Goal: Task Accomplishment & Management: Manage account settings

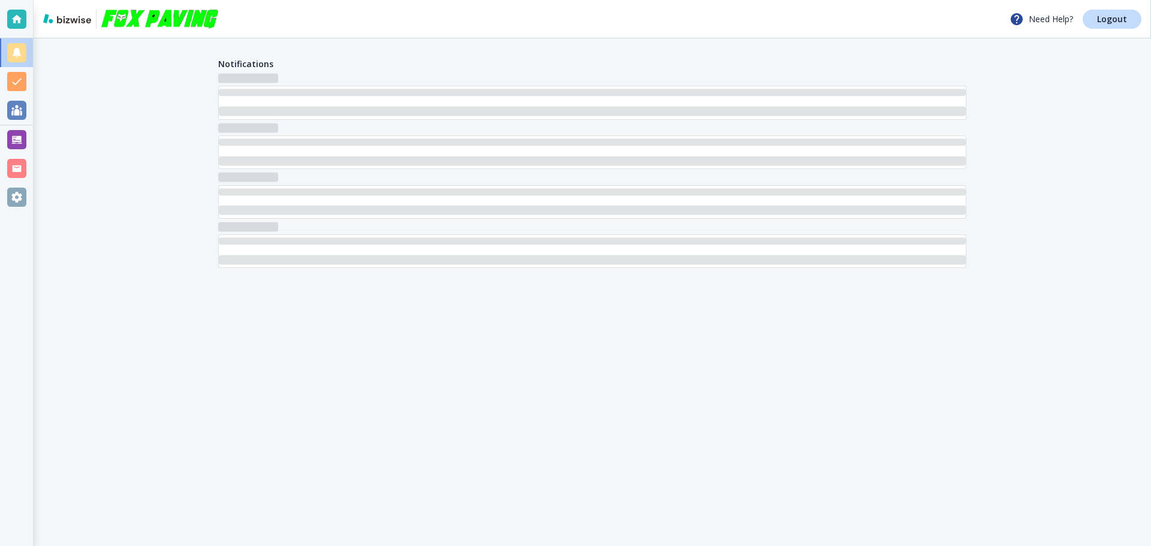
drag, startPoint x: 32, startPoint y: 167, endPoint x: 20, endPoint y: 167, distance: 12.0
click at [20, 167] on div at bounding box center [16, 168] width 19 height 19
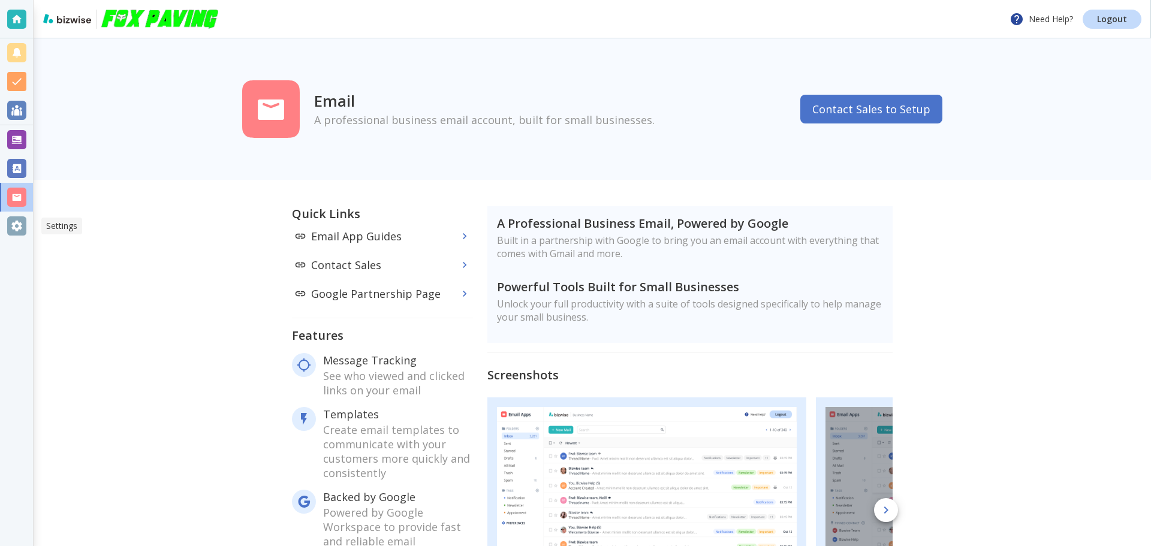
click at [19, 235] on div at bounding box center [16, 225] width 19 height 19
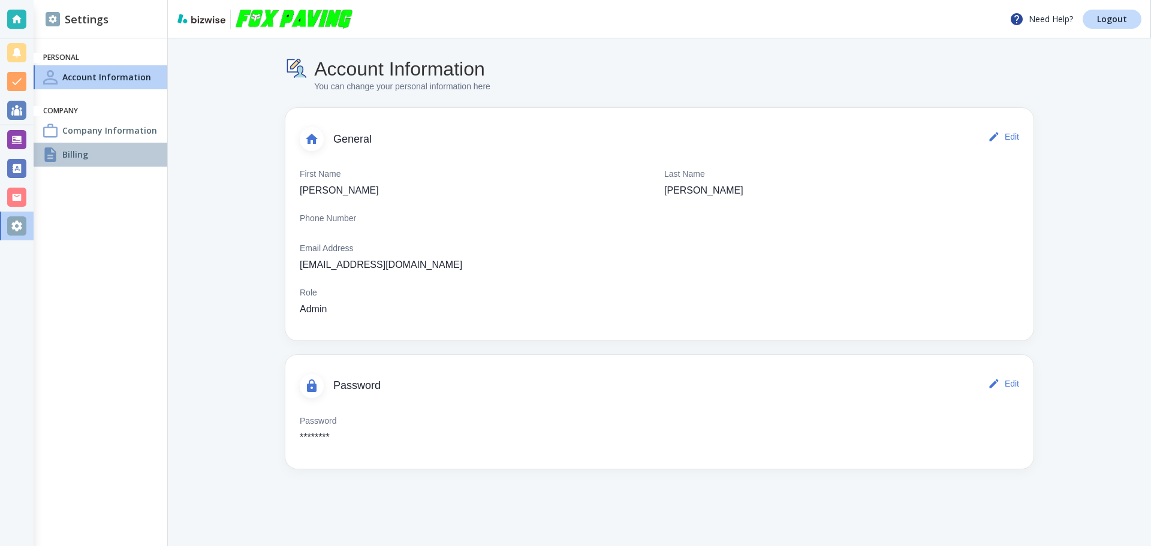
click at [97, 151] on div "Billing" at bounding box center [101, 155] width 134 height 24
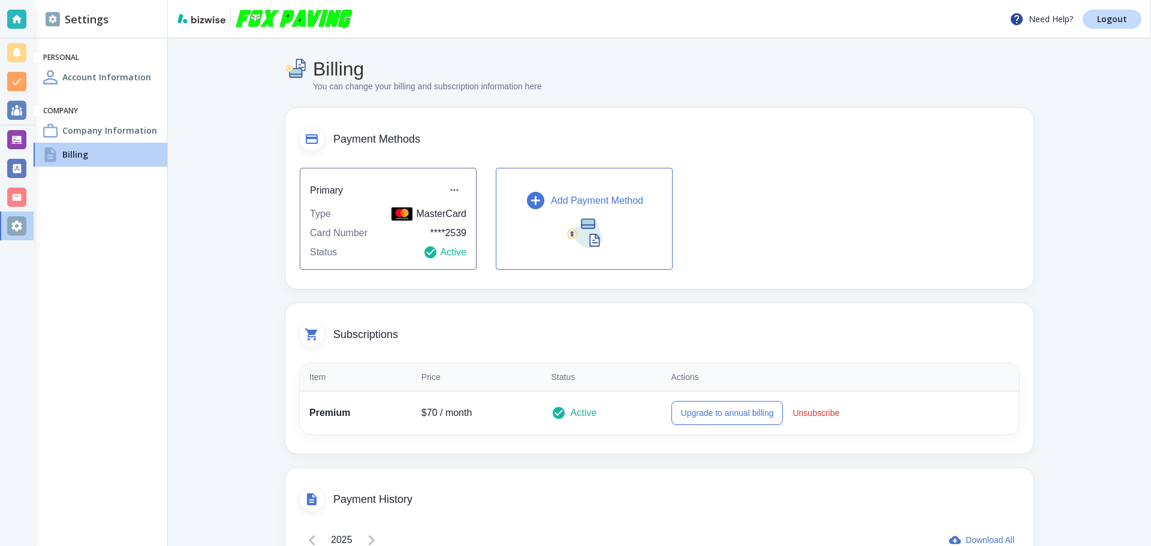
click at [552, 203] on p "Add Payment Method" at bounding box center [597, 201] width 92 height 14
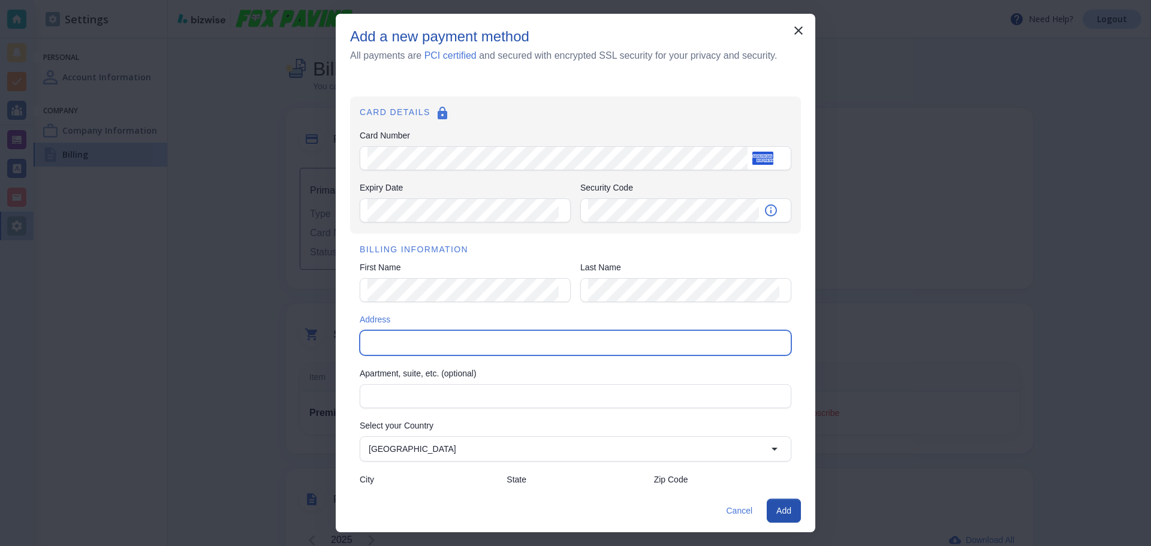
click at [597, 338] on input "Address" at bounding box center [575, 343] width 422 height 17
drag, startPoint x: 671, startPoint y: 344, endPoint x: 509, endPoint y: 348, distance: 162.0
click at [509, 348] on input "[GEOGRAPHIC_DATA][STREET_ADDRESS][PERSON_NAME][US_STATE]" at bounding box center [566, 343] width 404 height 17
click at [484, 342] on input "[GEOGRAPHIC_DATA][STREET_ADDRESS][PERSON_NAME][US_STATE]" at bounding box center [566, 343] width 404 height 17
click at [476, 344] on input "[GEOGRAPHIC_DATA][STREET_ADDRESS][PERSON_NAME][US_STATE]" at bounding box center [566, 343] width 404 height 17
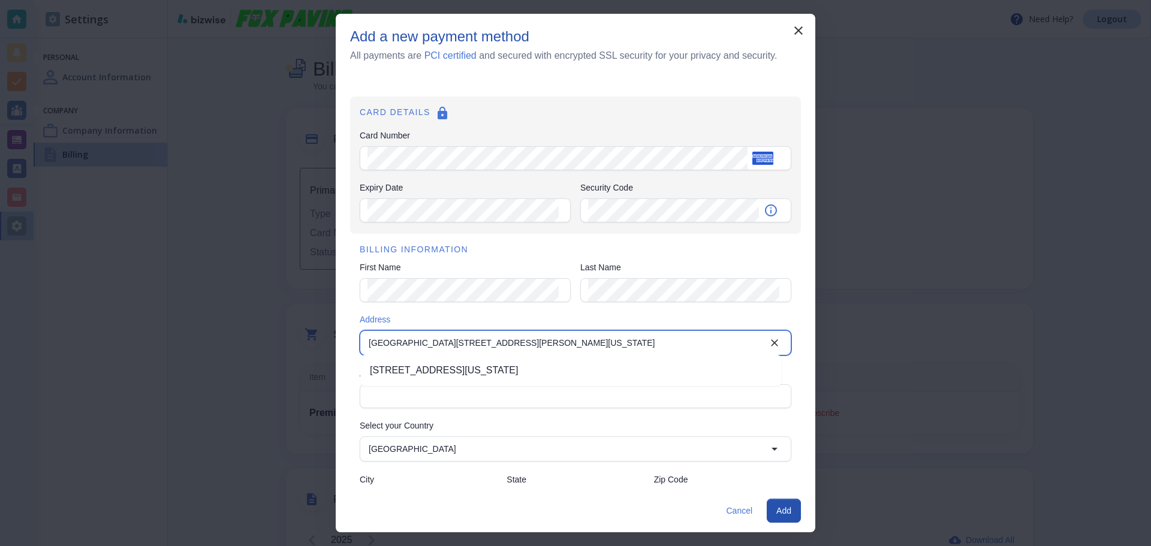
drag, startPoint x: 517, startPoint y: 348, endPoint x: 348, endPoint y: 348, distance: 169.7
click at [348, 348] on div "CARD DETAILS Card Number Card Number Expiry Date Expiry Date Security Code Secu…" at bounding box center [576, 283] width 480 height 413
click at [708, 70] on div "Add a new payment method All payments are PCI certified and secured with encryp…" at bounding box center [576, 52] width 480 height 49
drag, startPoint x: 542, startPoint y: 340, endPoint x: 318, endPoint y: 347, distance: 223.8
click at [318, 347] on div "Add a new payment method All payments are PCI certified and secured with encryp…" at bounding box center [575, 273] width 1151 height 546
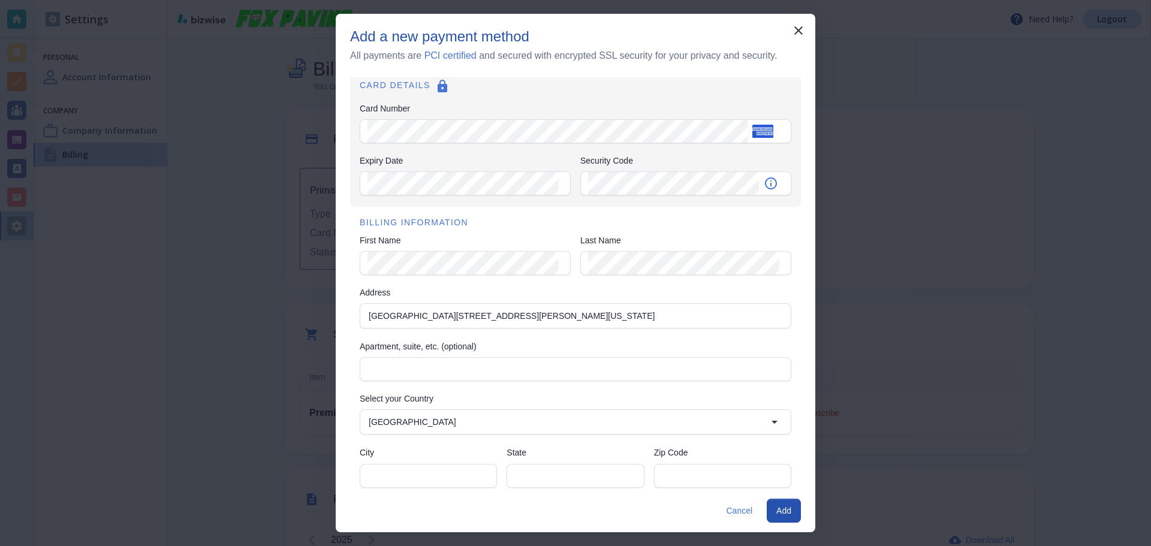
scroll to position [41, 0]
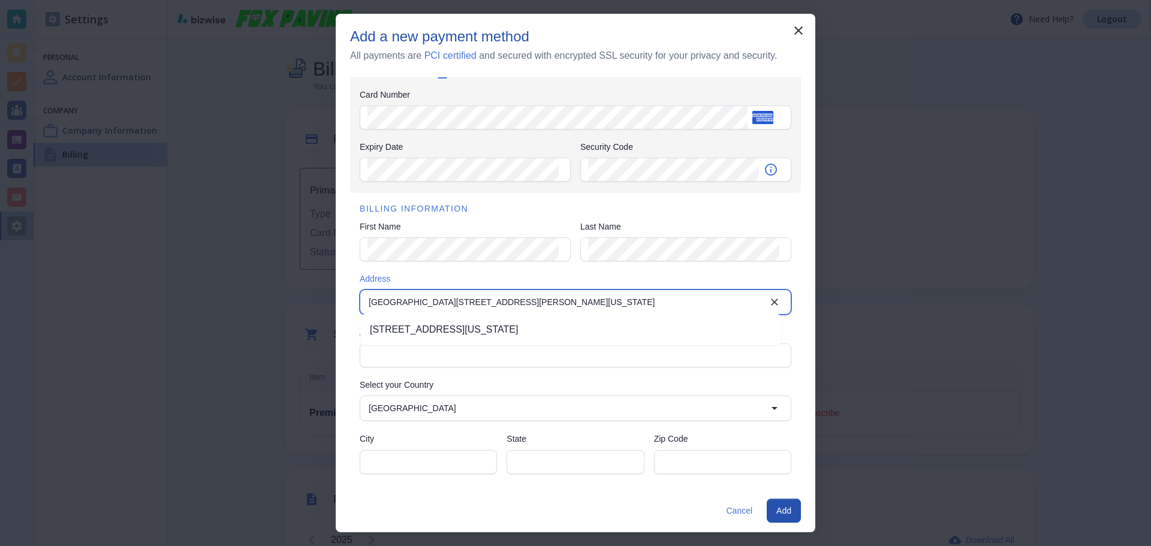
click at [446, 304] on input "[GEOGRAPHIC_DATA][STREET_ADDRESS][PERSON_NAME][US_STATE]" at bounding box center [566, 302] width 404 height 17
click at [447, 303] on input "[GEOGRAPHIC_DATA][STREET_ADDRESS][PERSON_NAME][US_STATE]" at bounding box center [566, 302] width 404 height 17
drag, startPoint x: 448, startPoint y: 303, endPoint x: 420, endPoint y: 304, distance: 27.6
click at [420, 304] on input "[GEOGRAPHIC_DATA][STREET_ADDRESS][PERSON_NAME][US_STATE]" at bounding box center [566, 302] width 404 height 17
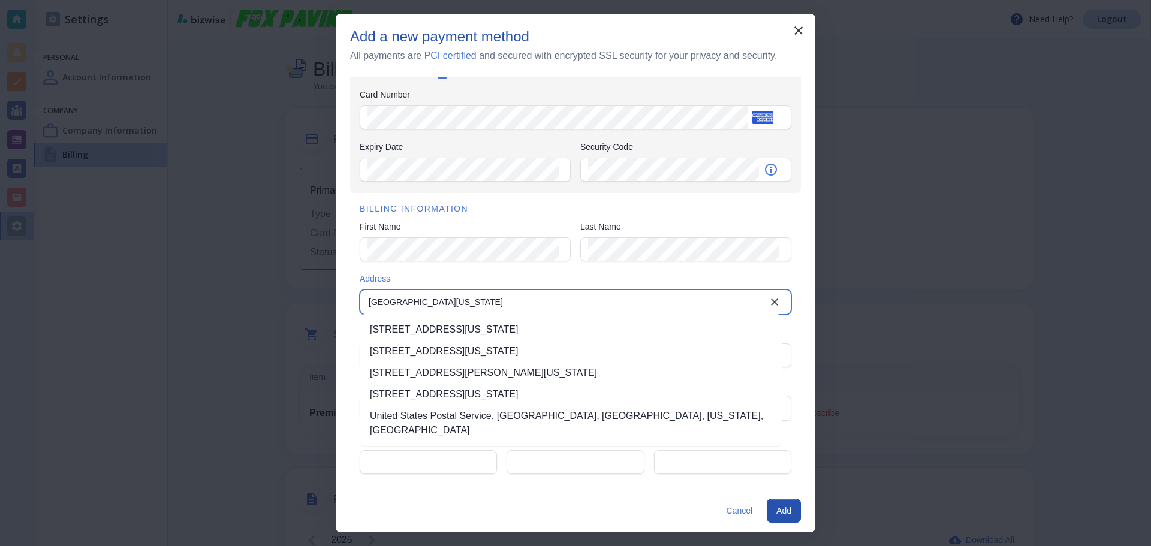
type input "[GEOGRAPHIC_DATA][US_STATE]"
click at [407, 459] on input "City" at bounding box center [429, 462] width 122 height 23
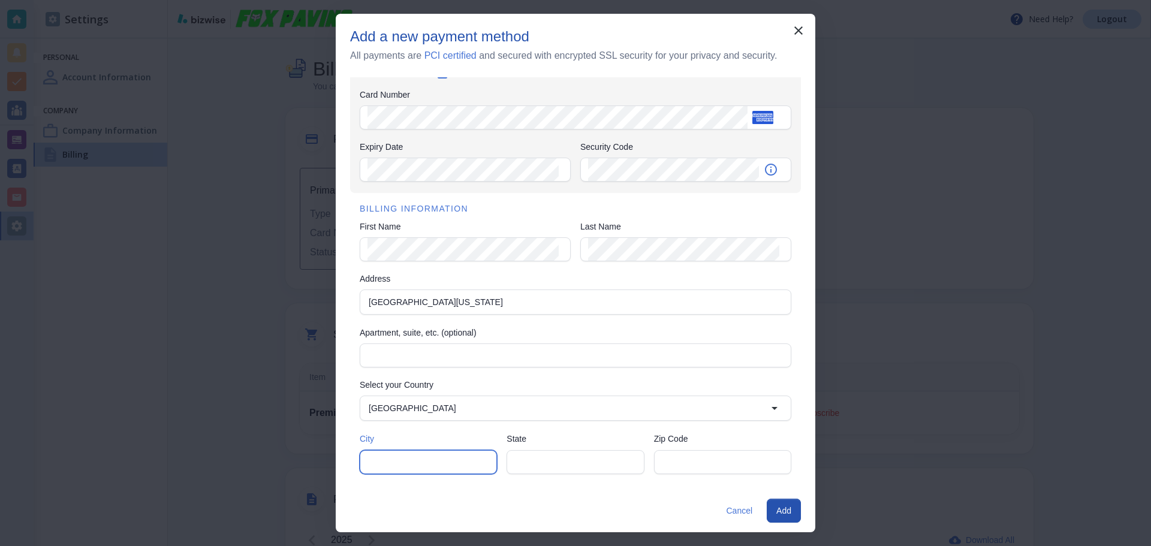
paste input "[PERSON_NAME]"
type input "[PERSON_NAME]"
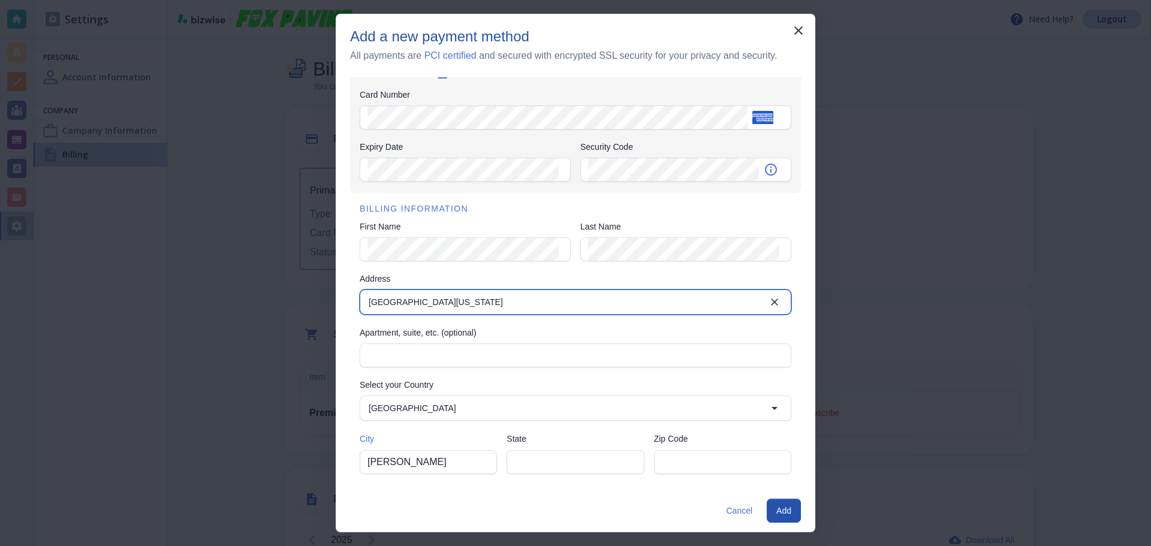
click at [434, 302] on input "[GEOGRAPHIC_DATA][US_STATE]" at bounding box center [566, 302] width 404 height 17
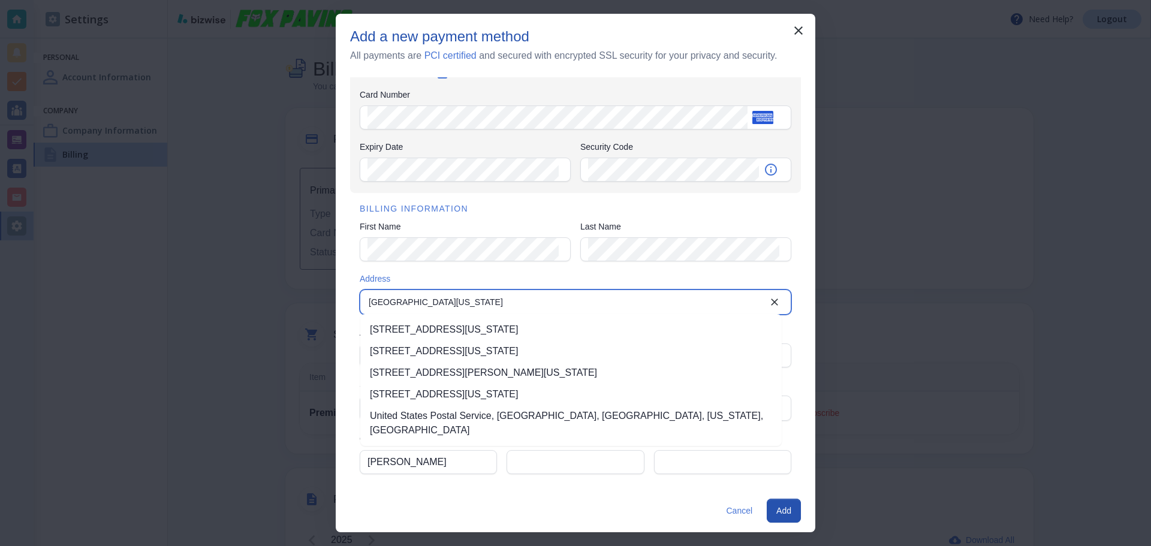
click at [434, 302] on input "[GEOGRAPHIC_DATA][US_STATE]" at bounding box center [566, 302] width 404 height 17
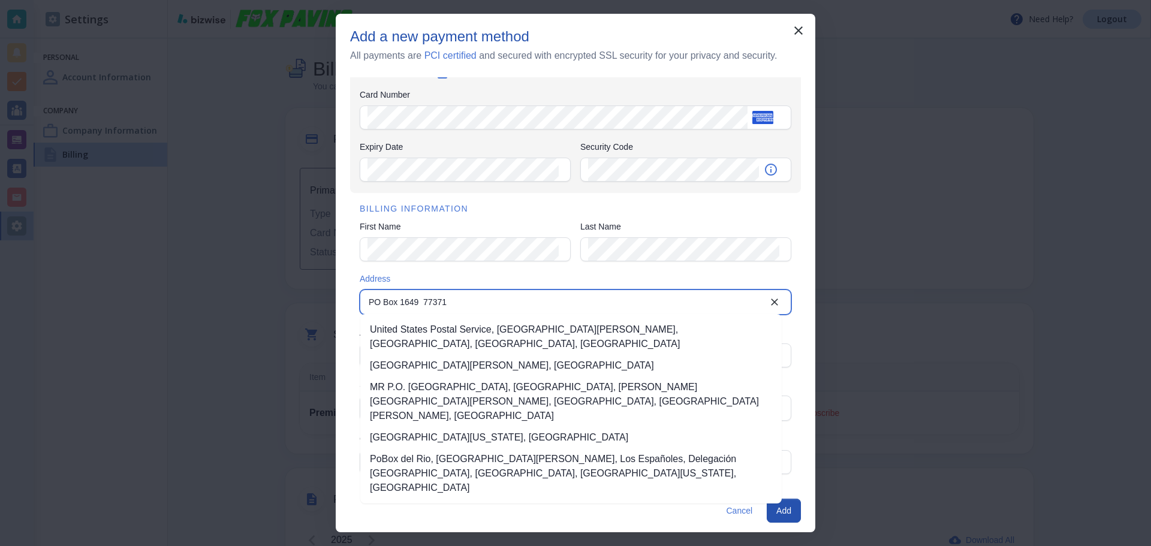
type input "PO Box 1649 77371"
click at [587, 469] on input "State" at bounding box center [575, 462] width 122 height 23
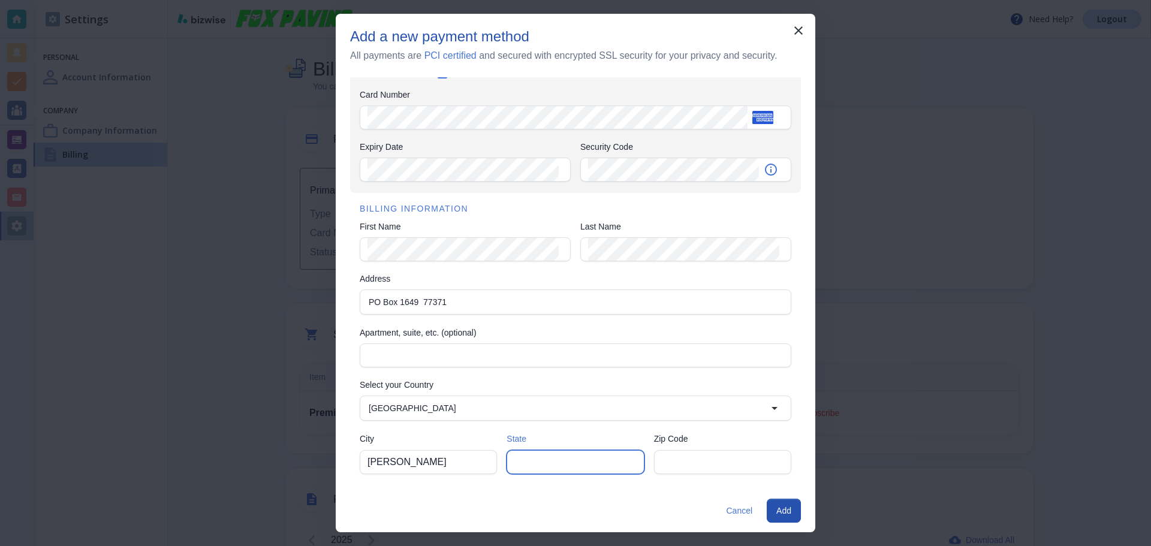
paste input "[US_STATE]"
type input "[US_STATE]"
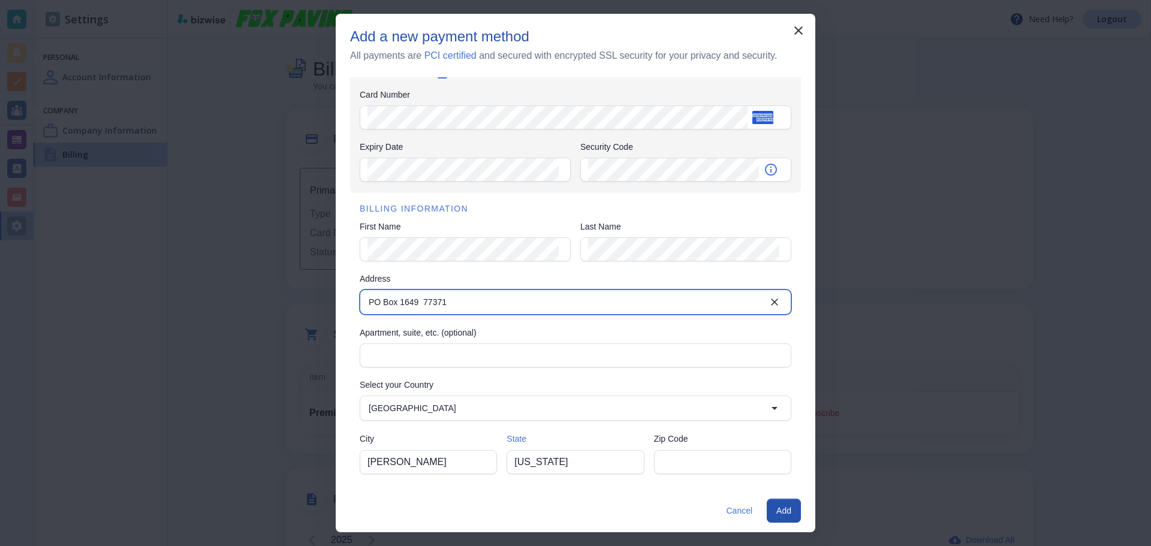
click at [434, 299] on input "PO Box 1649 77371" at bounding box center [566, 302] width 404 height 17
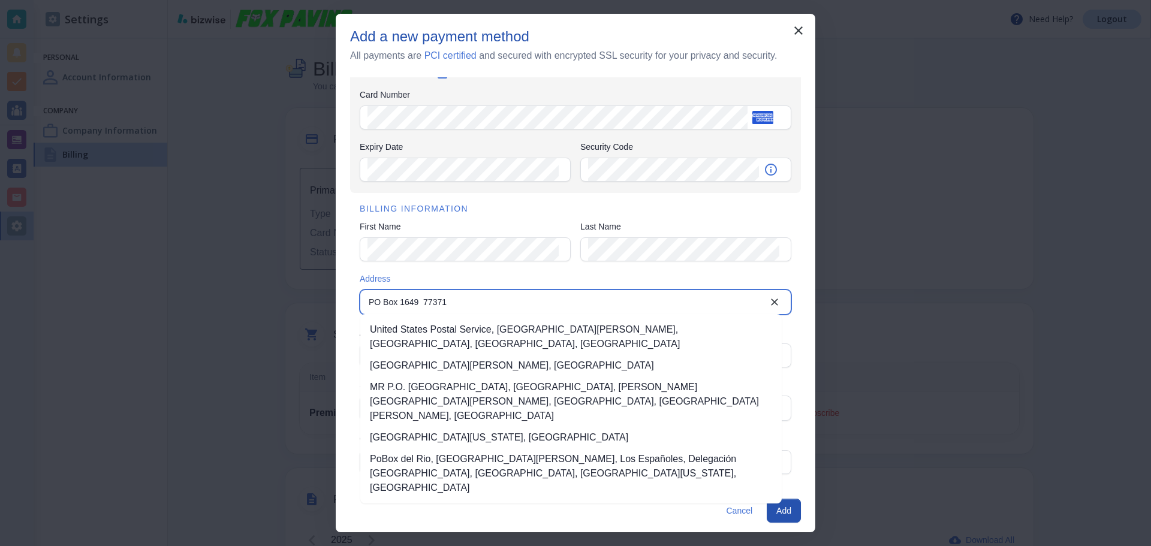
click at [434, 299] on input "PO Box 1649 77371" at bounding box center [566, 302] width 404 height 17
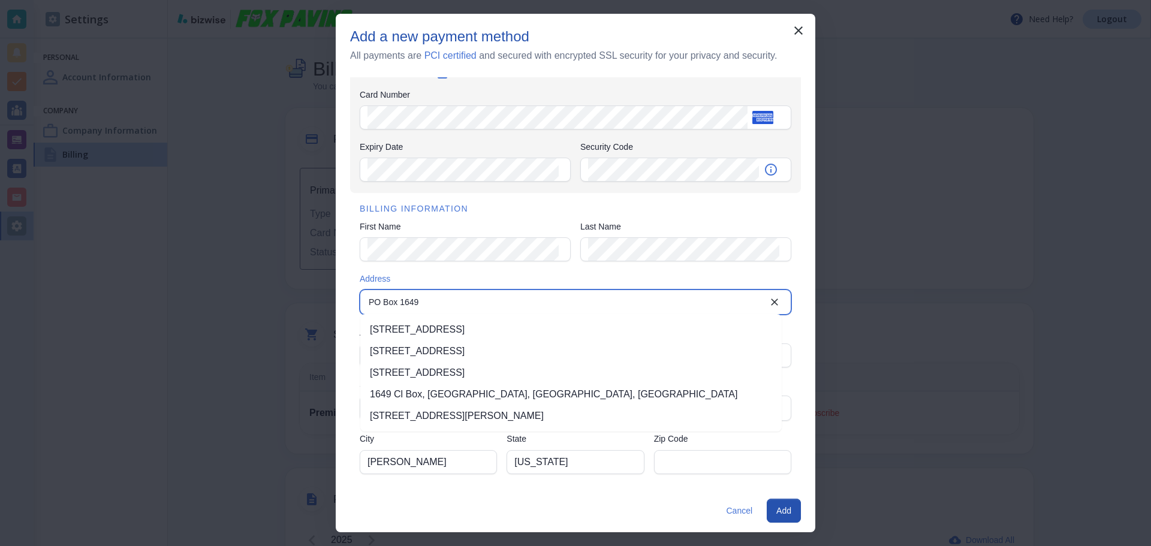
type input "PO Box 1649"
click at [724, 465] on input "Zip Code" at bounding box center [723, 462] width 122 height 23
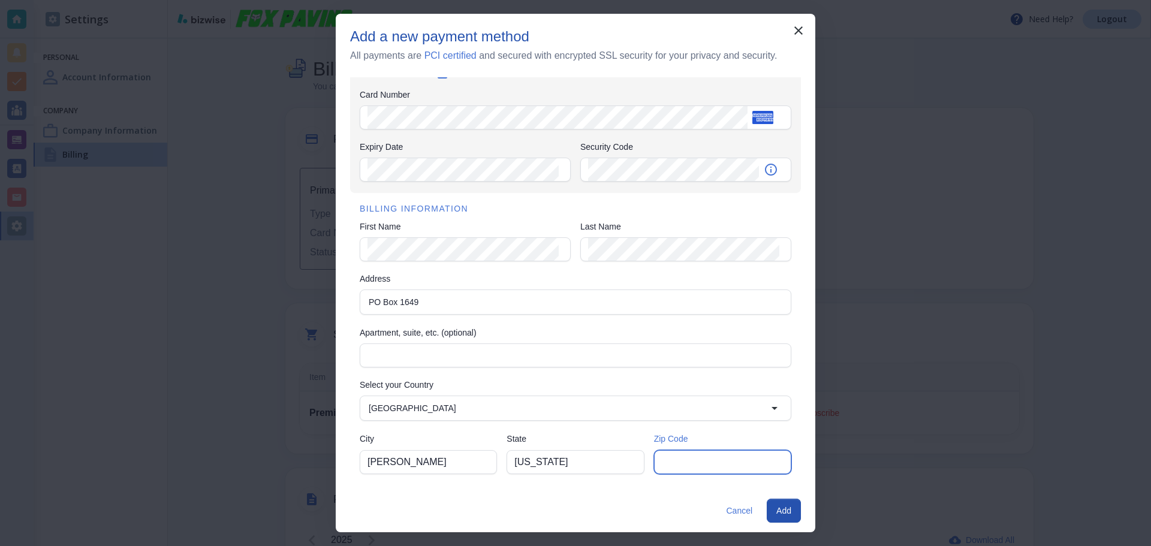
paste input "77371"
type input "77371"
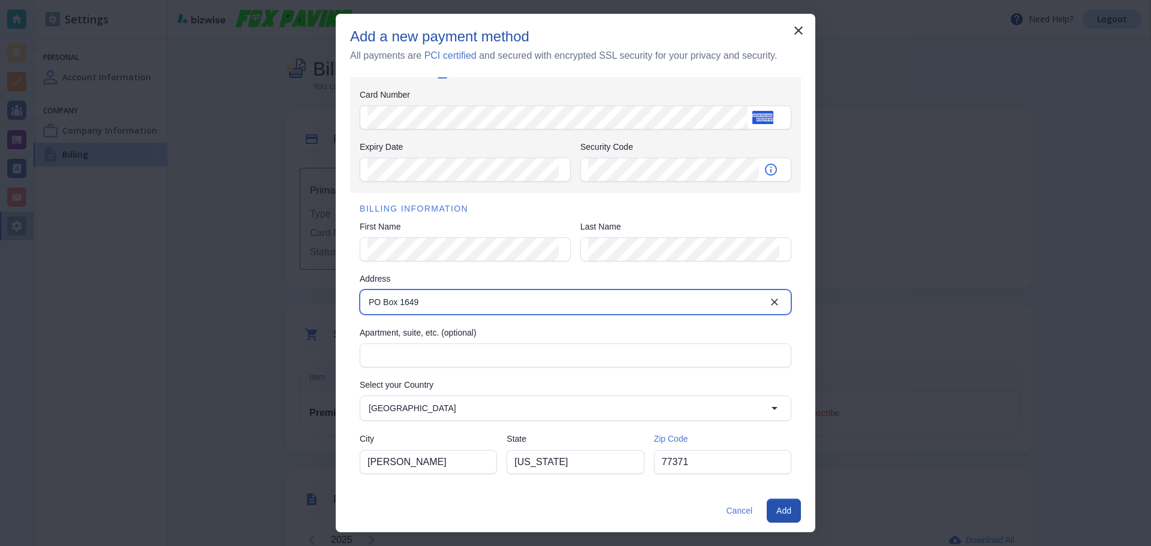
click at [399, 301] on input "PO Box 1649" at bounding box center [566, 302] width 404 height 17
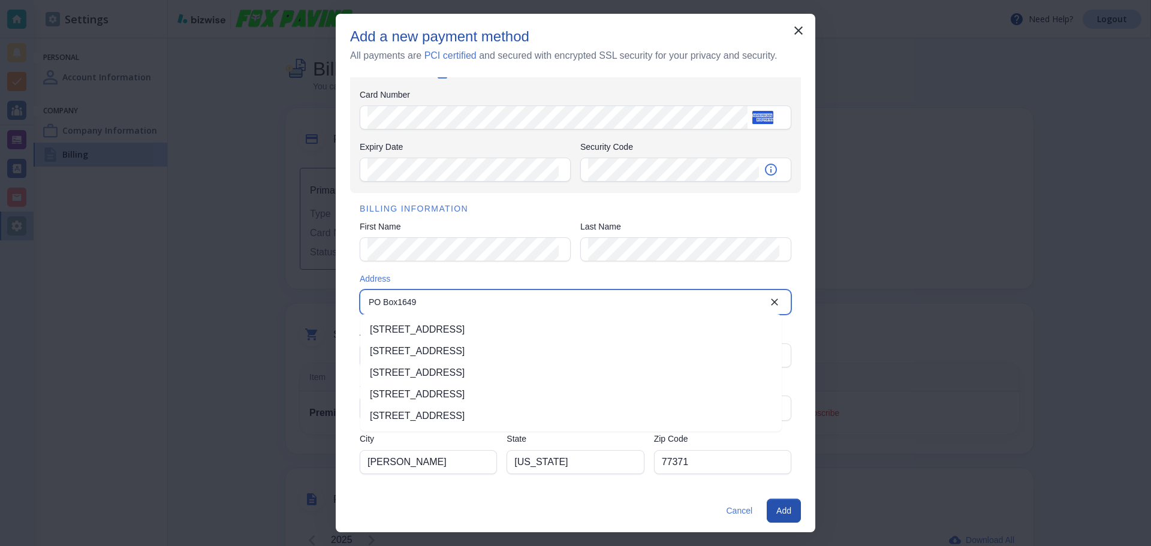
click at [399, 302] on input "PO Box1649" at bounding box center [566, 302] width 404 height 17
click at [398, 305] on input "PO Box1649" at bounding box center [566, 302] width 404 height 17
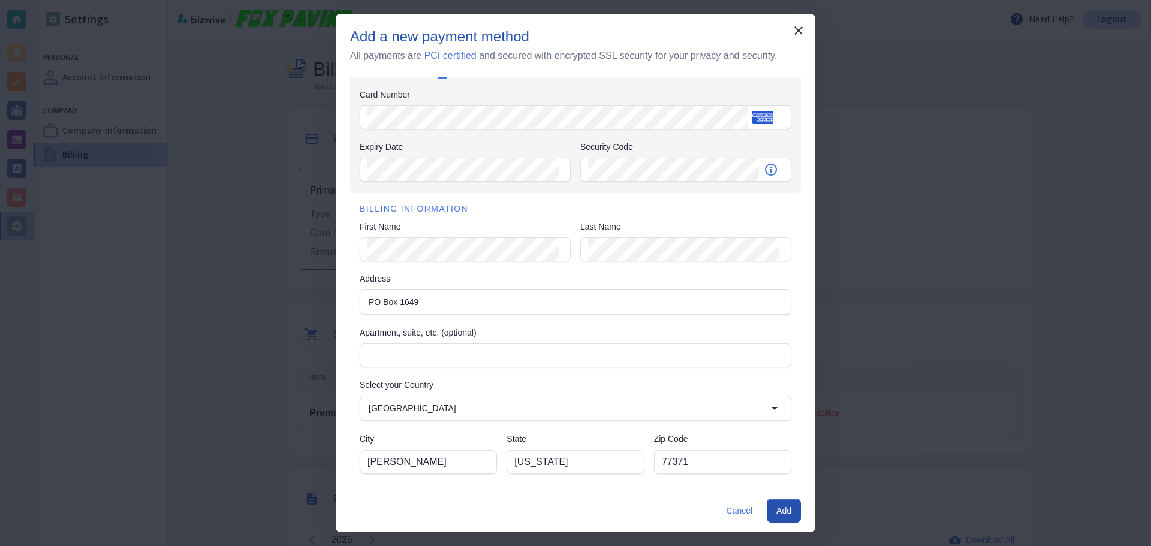
click at [785, 275] on div "BILLING INFORMATION First Name First Name Last Name Last Name Address PO Box 16…" at bounding box center [575, 339] width 451 height 293
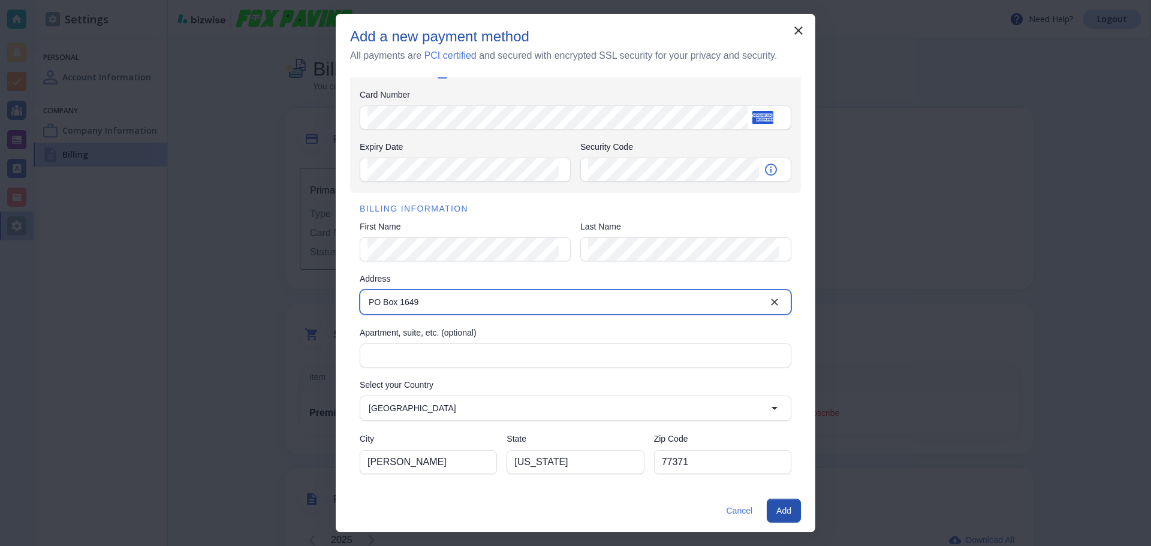
click at [490, 309] on input "PO Box 1649" at bounding box center [566, 302] width 404 height 17
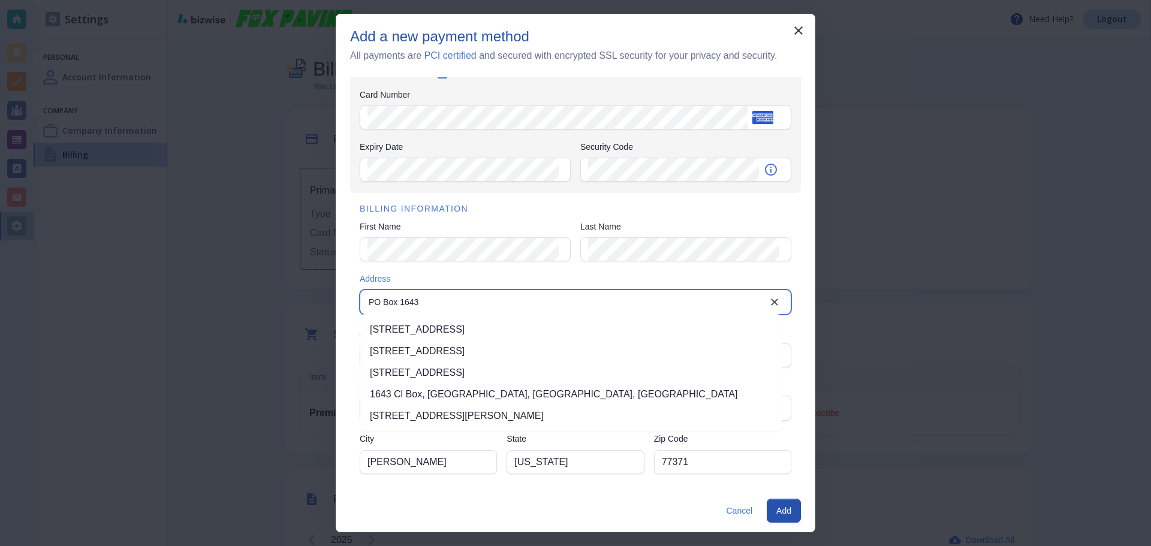
type input "PO Box 1643"
click at [785, 275] on div "BILLING INFORMATION First Name First Name Last Name Last Name Address PO Box 16…" at bounding box center [575, 339] width 451 height 293
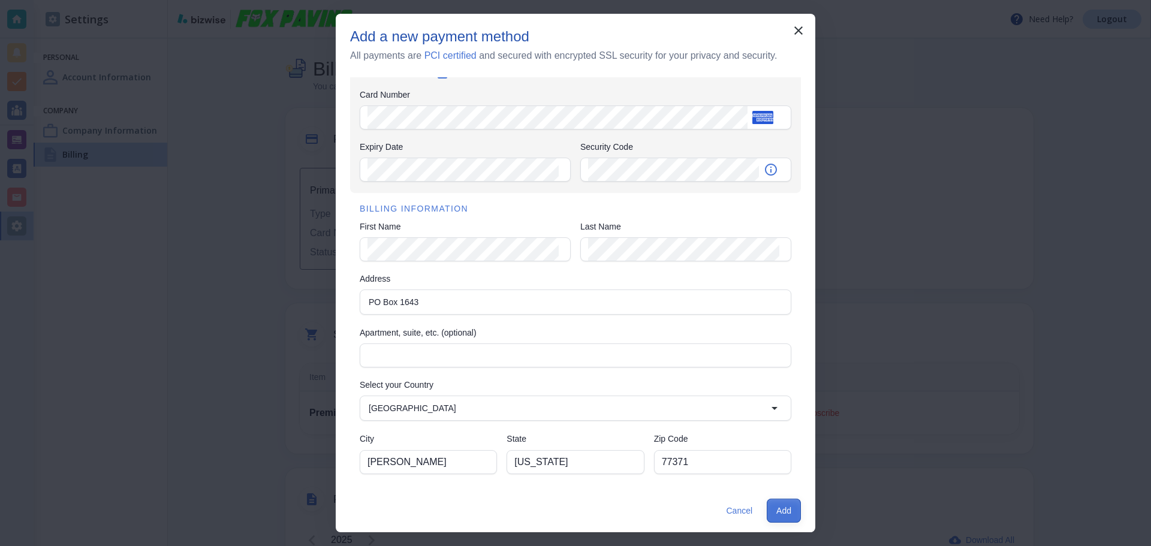
click at [790, 511] on button "Add" at bounding box center [784, 511] width 34 height 24
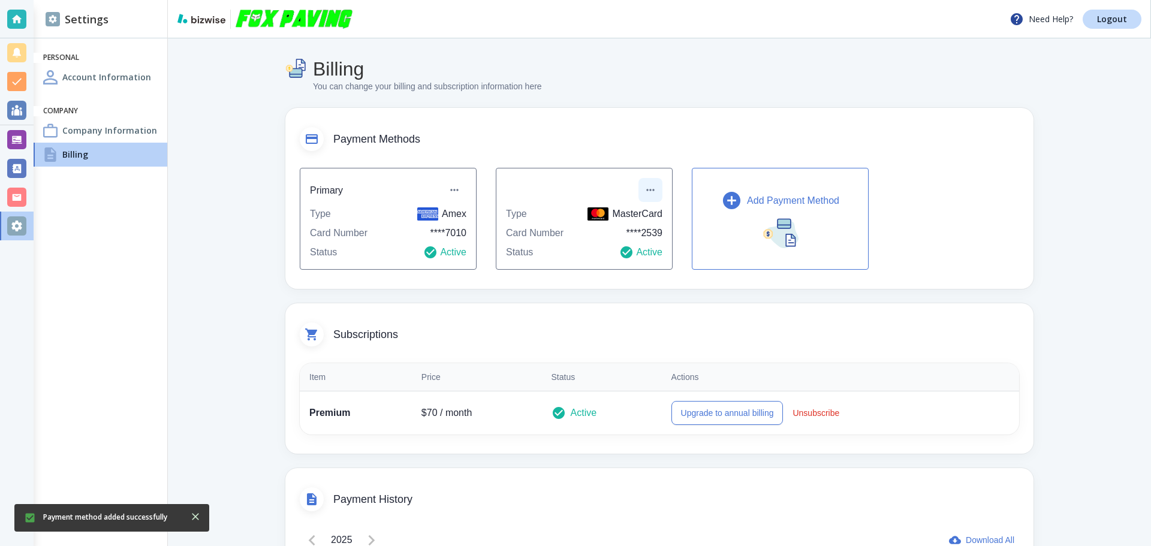
click at [648, 187] on icon "button" at bounding box center [651, 190] width 12 height 12
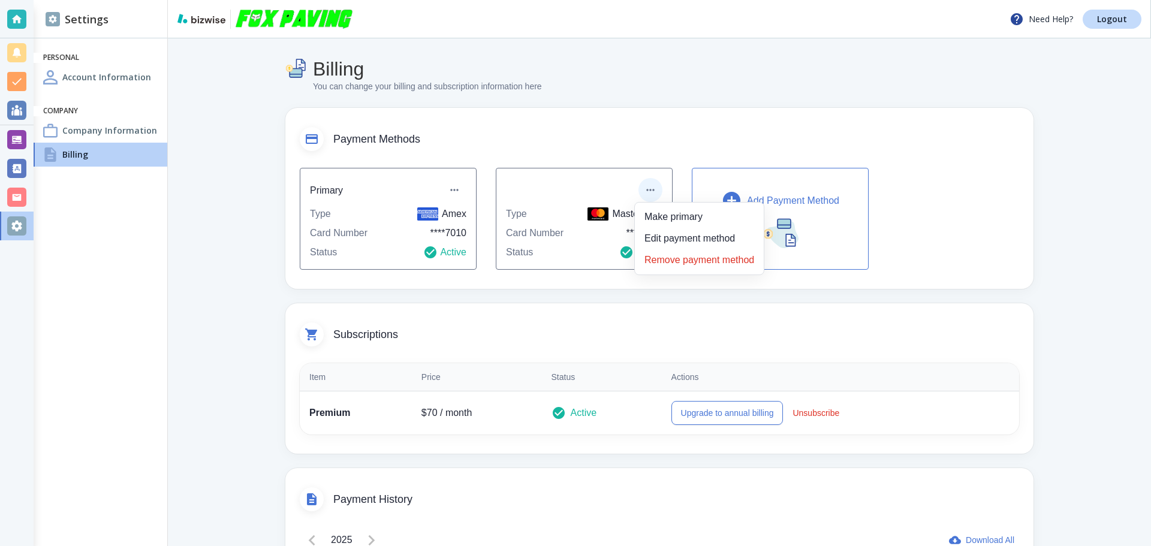
click at [699, 264] on li "Remove payment method" at bounding box center [699, 260] width 119 height 19
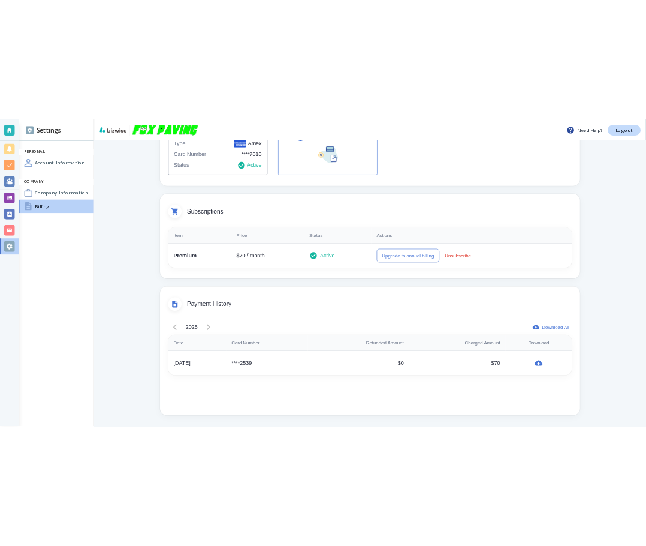
scroll to position [0, 0]
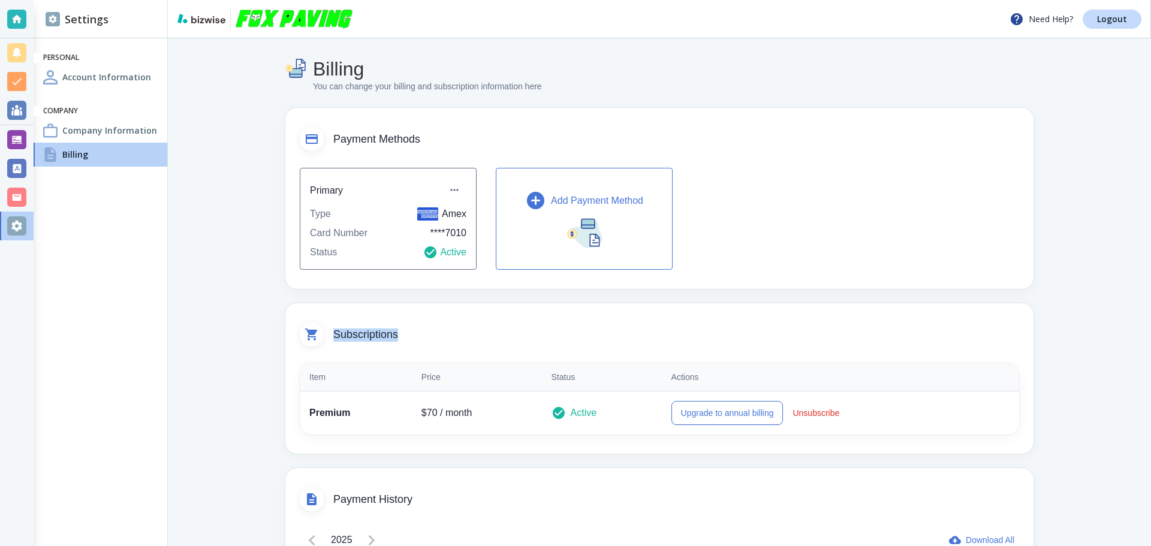
drag, startPoint x: 395, startPoint y: 336, endPoint x: 331, endPoint y: 336, distance: 63.6
click at [333, 336] on span "Subscriptions" at bounding box center [676, 335] width 686 height 13
click at [351, 336] on span "Subscriptions" at bounding box center [676, 335] width 686 height 13
